Goal: Information Seeking & Learning: Learn about a topic

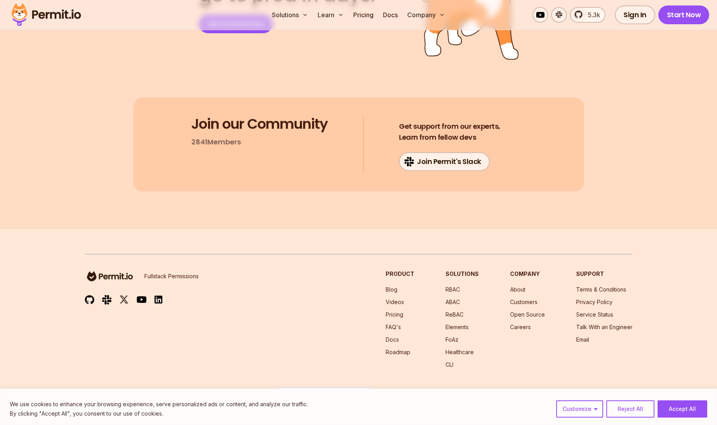
scroll to position [6247, 0]
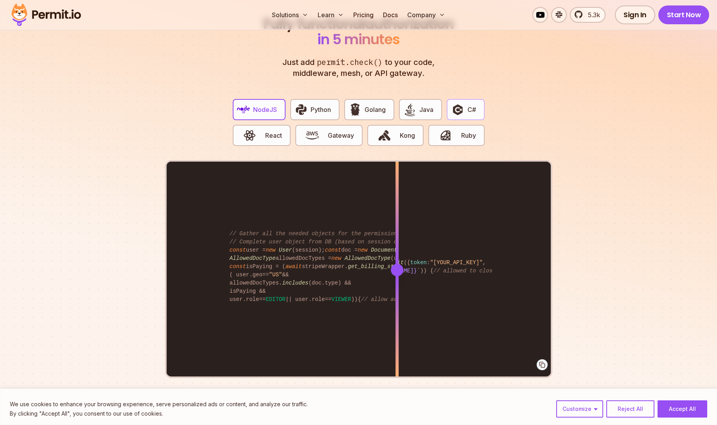
scroll to position [1492, 0]
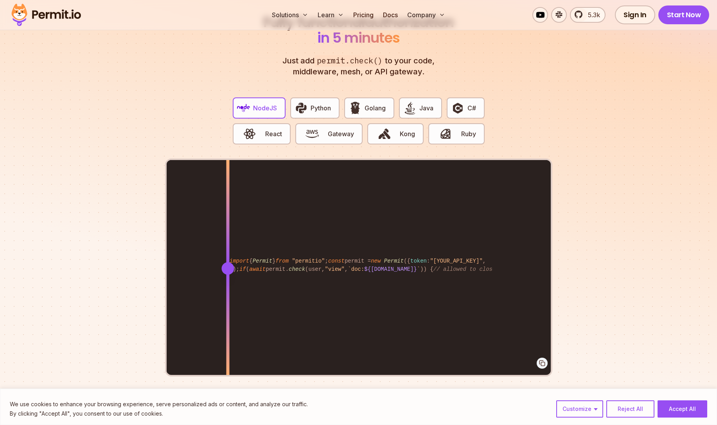
drag, startPoint x: 393, startPoint y: 263, endPoint x: 226, endPoint y: 297, distance: 170.0
click at [226, 297] on div at bounding box center [227, 268] width 3 height 216
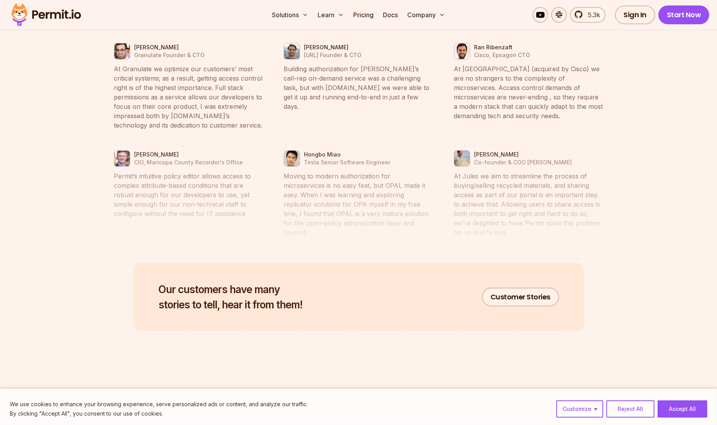
scroll to position [4120, 0]
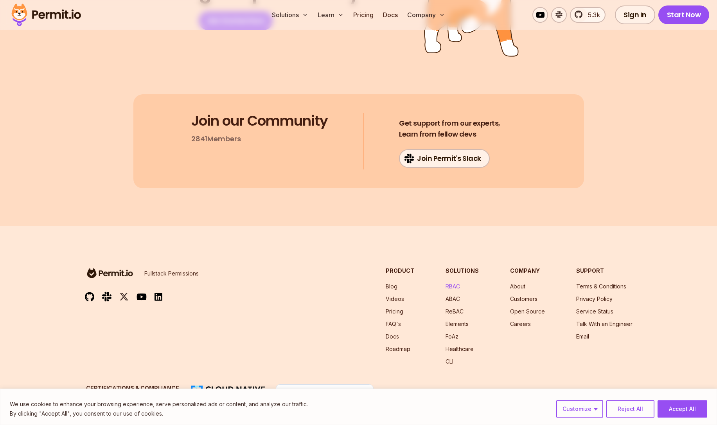
click at [457, 283] on link "RBAC" at bounding box center [452, 286] width 14 height 7
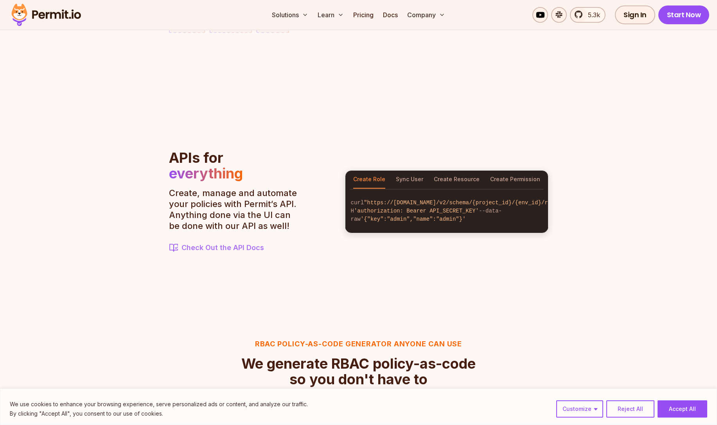
scroll to position [794, 0]
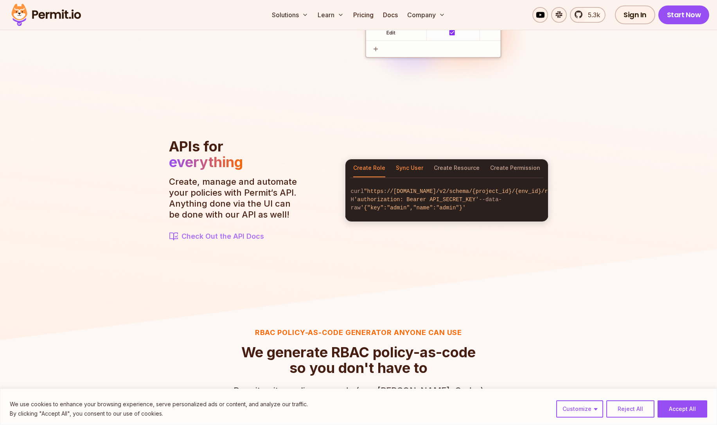
click at [412, 160] on button "Sync User" at bounding box center [409, 168] width 27 height 18
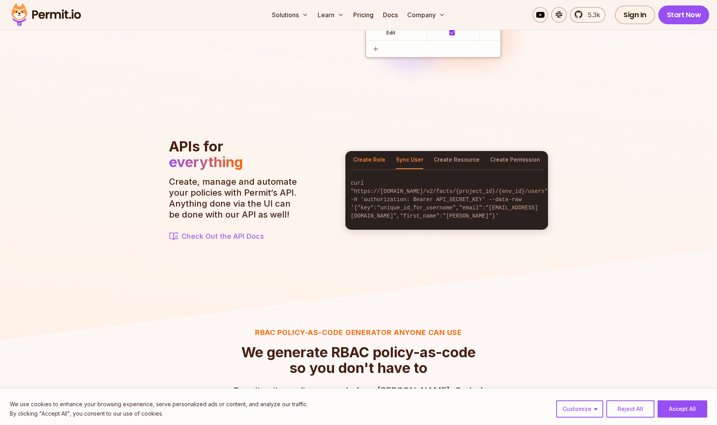
click at [375, 162] on button "Create Role" at bounding box center [369, 160] width 32 height 18
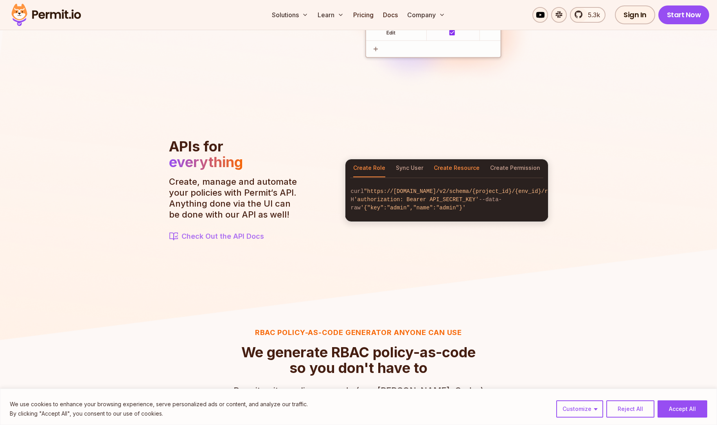
click at [455, 160] on button "Create Resource" at bounding box center [457, 168] width 46 height 18
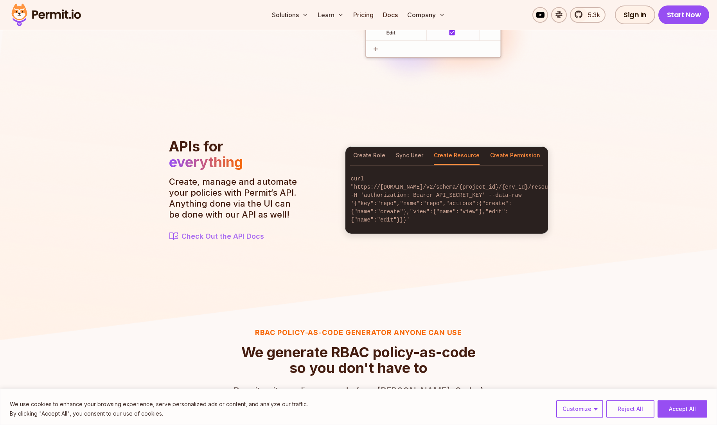
click at [508, 160] on button "Create Permission" at bounding box center [515, 156] width 50 height 18
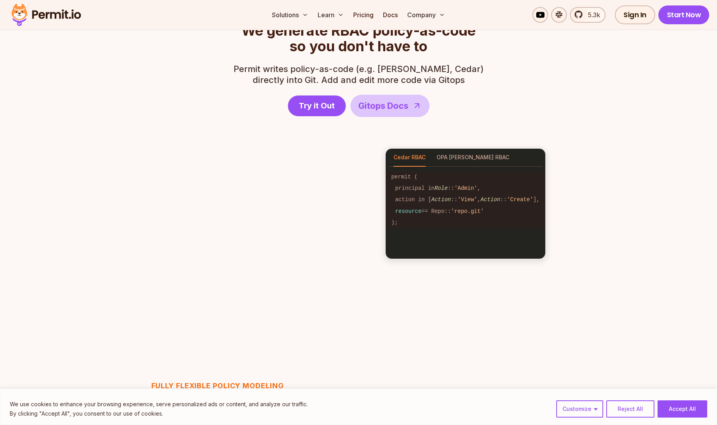
scroll to position [1119, 0]
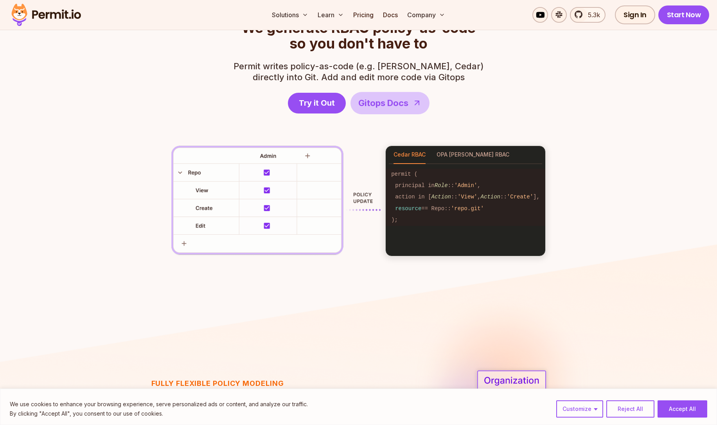
click at [424, 221] on code ");" at bounding box center [466, 219] width 160 height 11
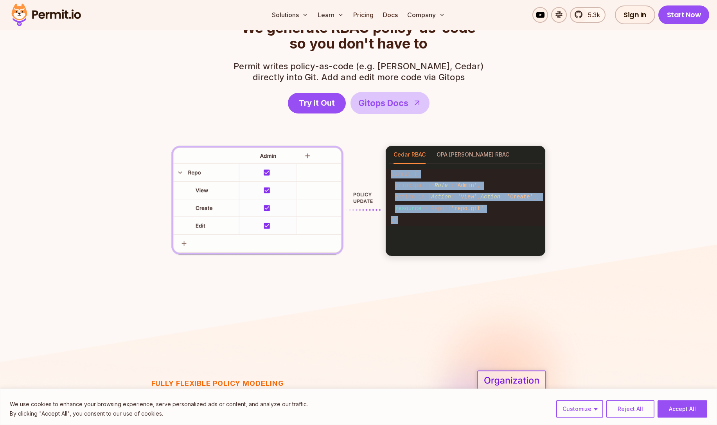
drag, startPoint x: 424, startPoint y: 221, endPoint x: 393, endPoint y: 177, distance: 53.8
click at [393, 177] on pre "permit ( principal in Role :: 'Admin' , action in [ Action :: 'View' , Action :…" at bounding box center [466, 197] width 160 height 67
click at [393, 177] on code "permit (" at bounding box center [466, 174] width 160 height 11
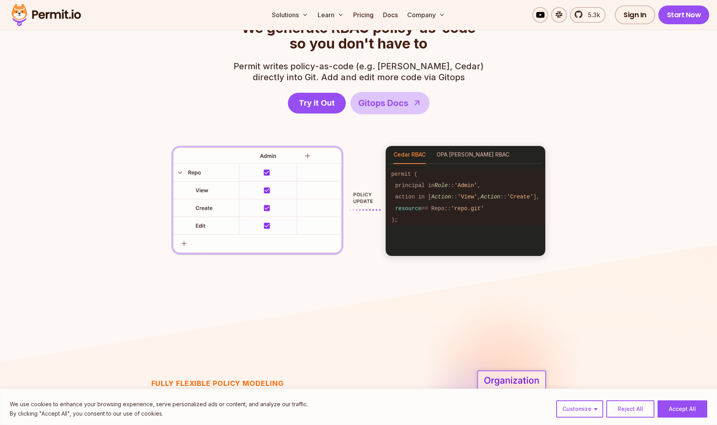
click at [431, 197] on span "Action" at bounding box center [441, 197] width 20 height 6
click at [439, 253] on div "Cedar RBAC OPA Rego RBAC permit ( principal in Role :: 'Admin' , action in [ Ac…" at bounding box center [465, 200] width 160 height 111
click at [450, 151] on button "OPA Rego RBAC" at bounding box center [472, 155] width 73 height 18
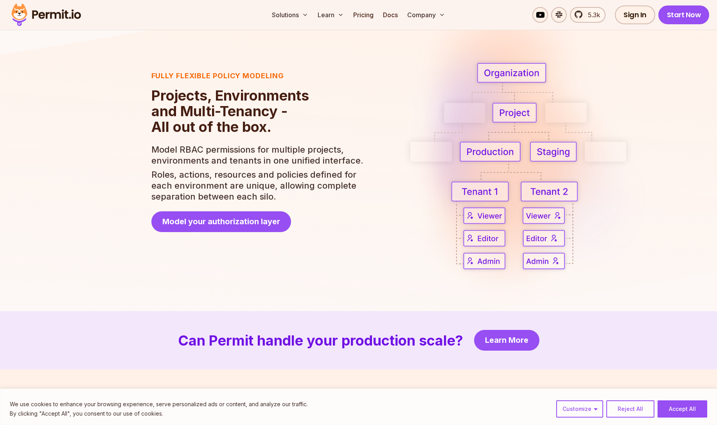
scroll to position [1469, 0]
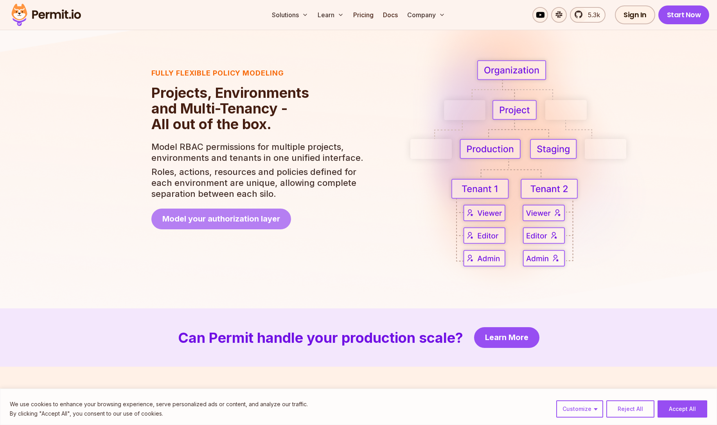
click at [251, 220] on span "Model your authorization layer" at bounding box center [221, 218] width 118 height 11
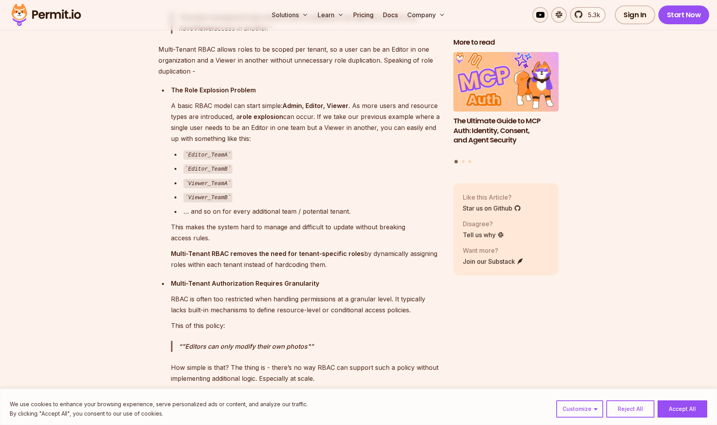
scroll to position [1291, 0]
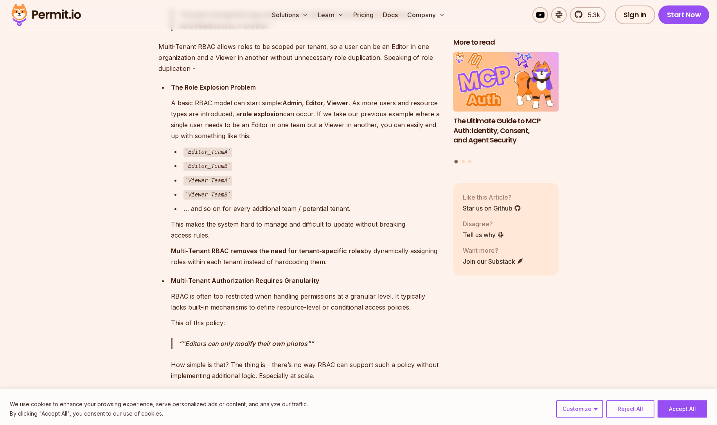
click at [367, 194] on div "Viewer_TeamB" at bounding box center [311, 193] width 257 height 11
drag, startPoint x: 367, startPoint y: 194, endPoint x: 367, endPoint y: 165, distance: 28.5
click at [367, 165] on ul "Editor_TeamA Editor_TeamB Viewer_TeamA Viewer_TeamB … and so on for every addit…" at bounding box center [306, 180] width 270 height 68
click at [367, 165] on div "Editor_TeamB" at bounding box center [311, 165] width 257 height 11
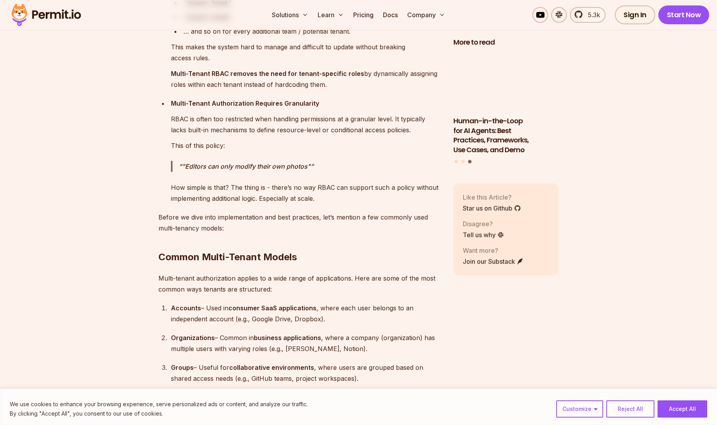
scroll to position [1472, 0]
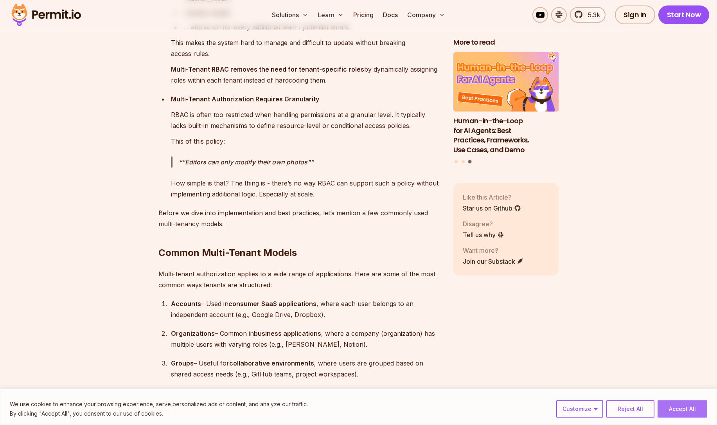
click at [686, 413] on button "Accept All" at bounding box center [682, 408] width 50 height 17
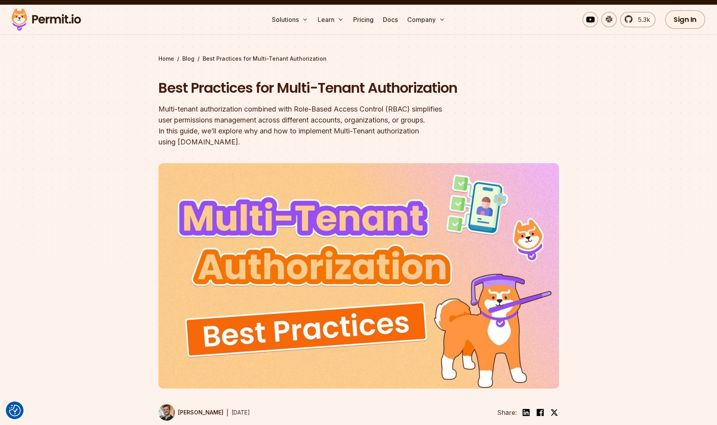
scroll to position [0, 0]
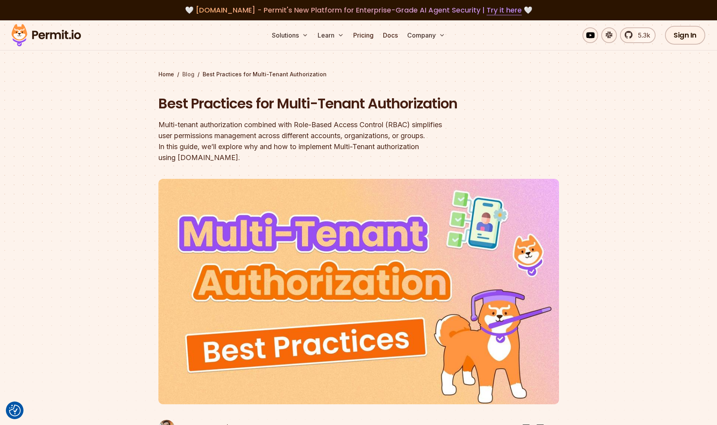
click at [192, 73] on link "Blog" at bounding box center [188, 74] width 12 height 8
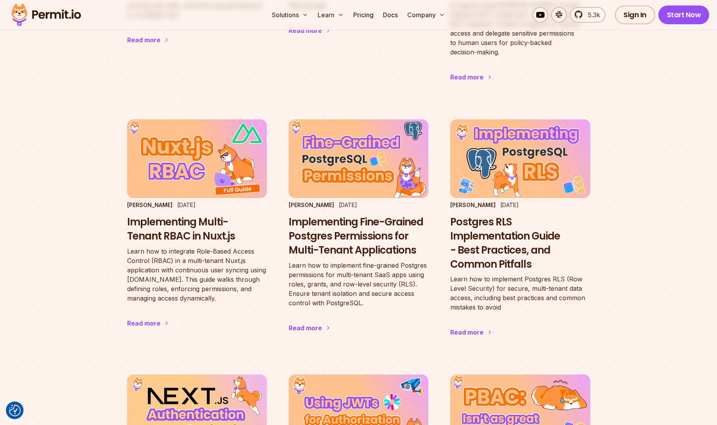
scroll to position [980, 0]
